Goal: Task Accomplishment & Management: Complete application form

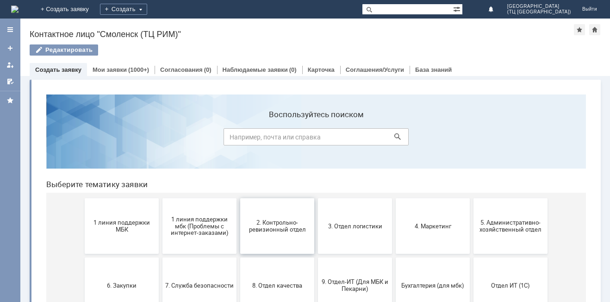
click at [282, 224] on span "2. Контрольно-ревизионный отдел" at bounding box center [277, 226] width 69 height 14
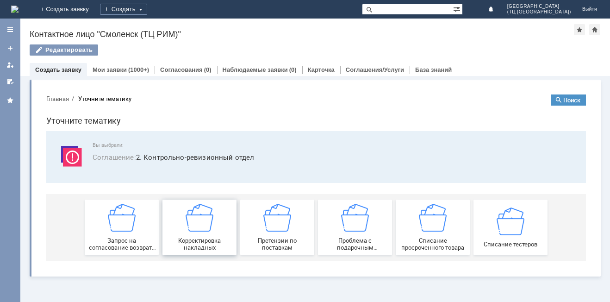
click at [201, 225] on img at bounding box center [200, 218] width 28 height 28
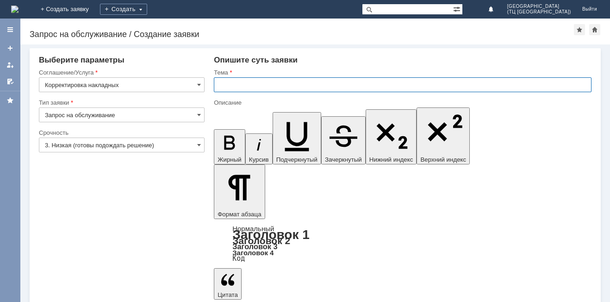
click at [239, 86] on input "text" at bounding box center [403, 84] width 378 height 15
type input "о"
type input "Выгрузка накладных"
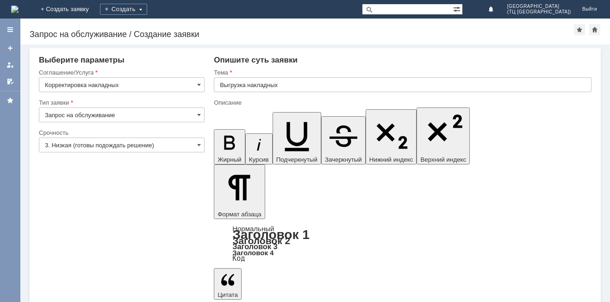
click at [89, 143] on input "3. Низкая (готовы подождать решение)" at bounding box center [122, 145] width 166 height 15
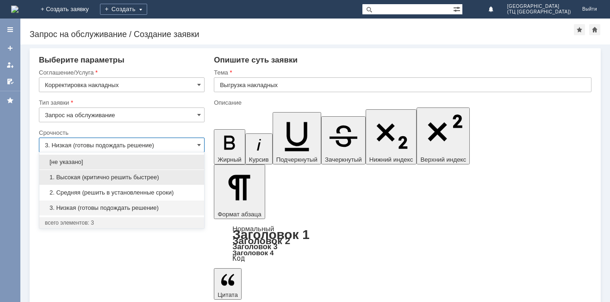
click at [91, 178] on span "1. Высокая (критично решить быстрее)" at bounding box center [122, 177] width 154 height 7
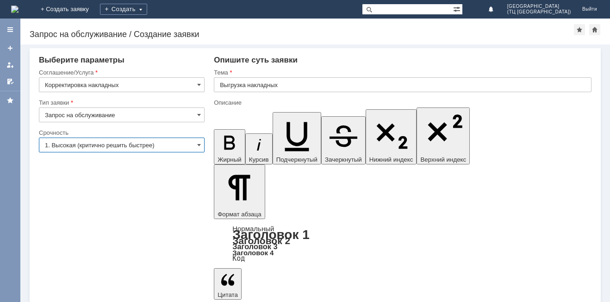
type input "1. Высокая (критично решить быстрее)"
